Goal: Task Accomplishment & Management: Manage account settings

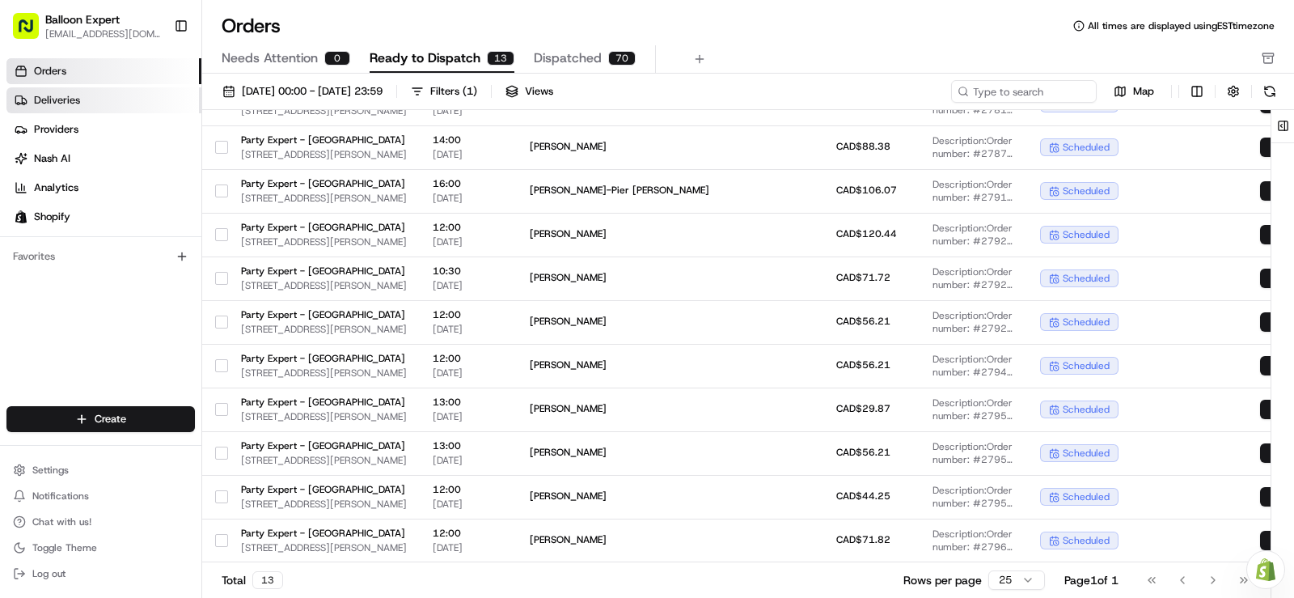
click at [72, 95] on span "Deliveries" at bounding box center [57, 100] width 46 height 15
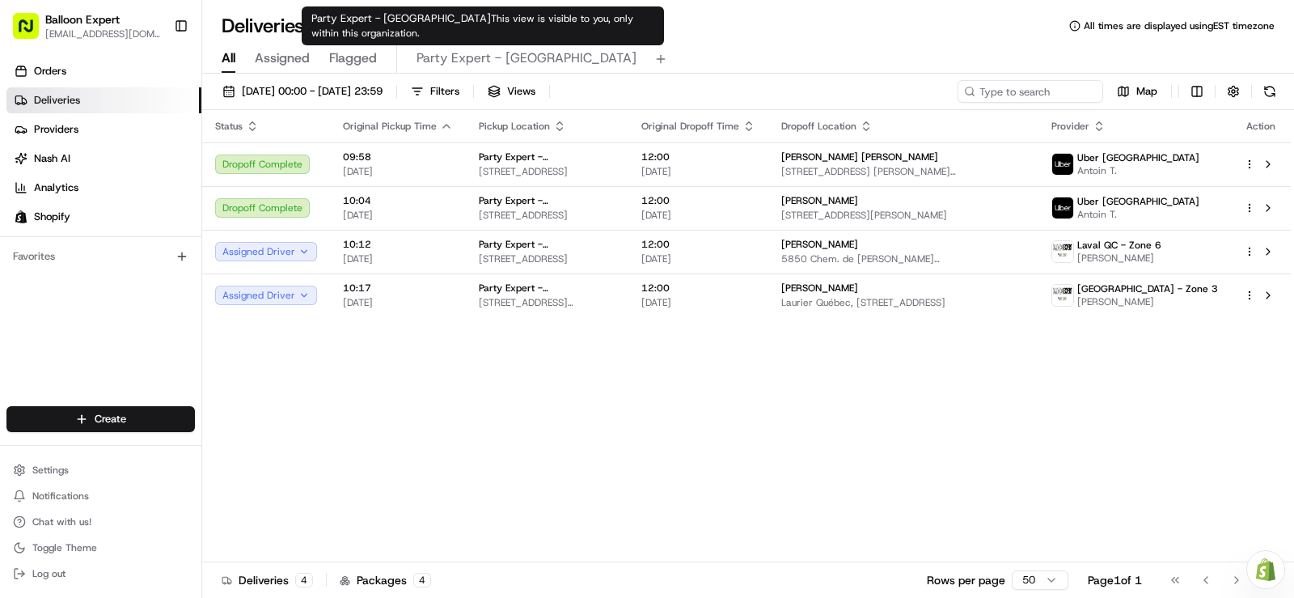
click at [481, 57] on span "Party Expert - [GEOGRAPHIC_DATA]" at bounding box center [527, 58] width 220 height 19
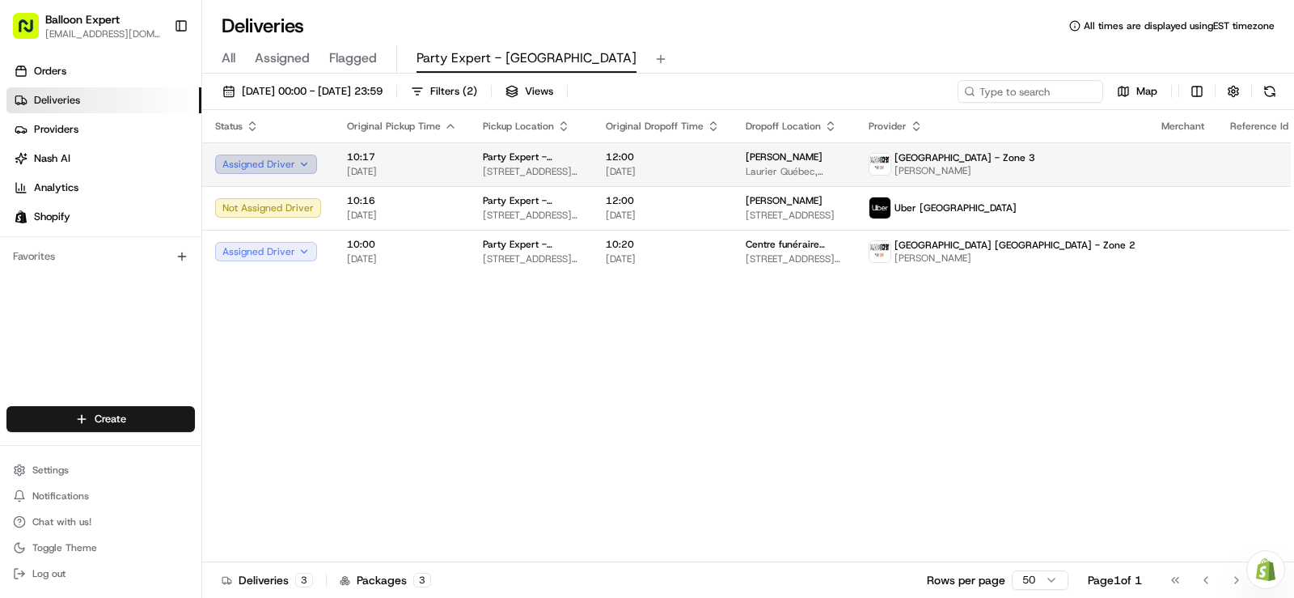
click at [229, 163] on button "Assigned Driver" at bounding box center [266, 163] width 102 height 19
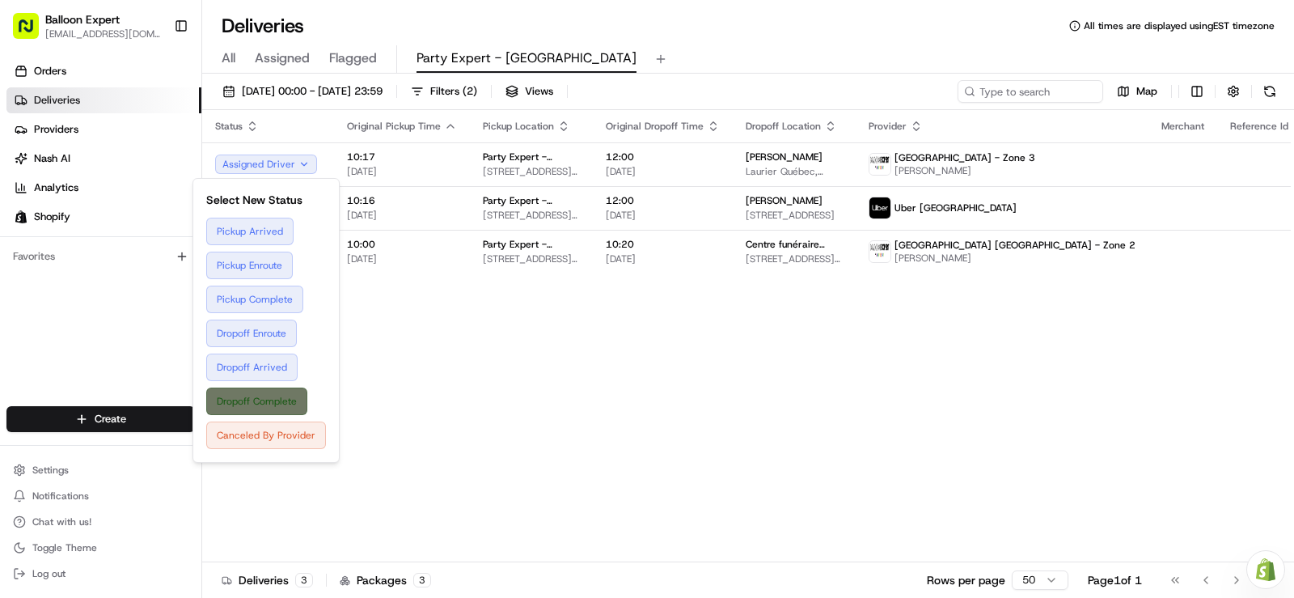
click at [255, 399] on button "Dropoff Complete" at bounding box center [266, 400] width 120 height 27
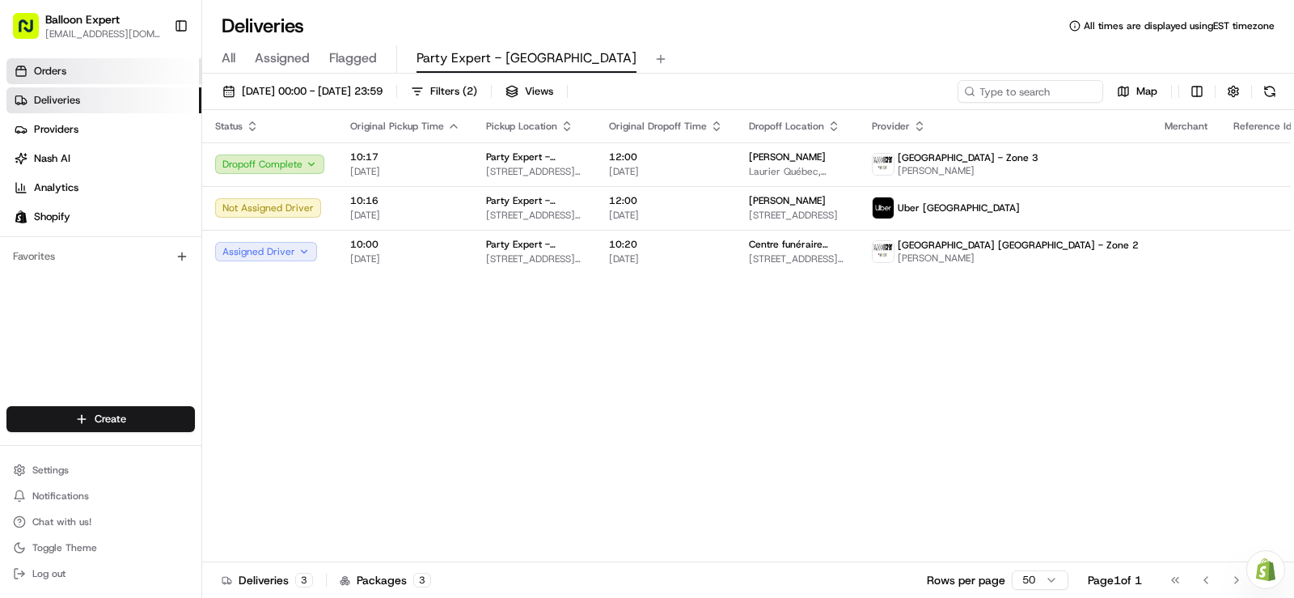
click at [83, 78] on link "Orders" at bounding box center [103, 71] width 195 height 26
